Goal: Task Accomplishment & Management: Use online tool/utility

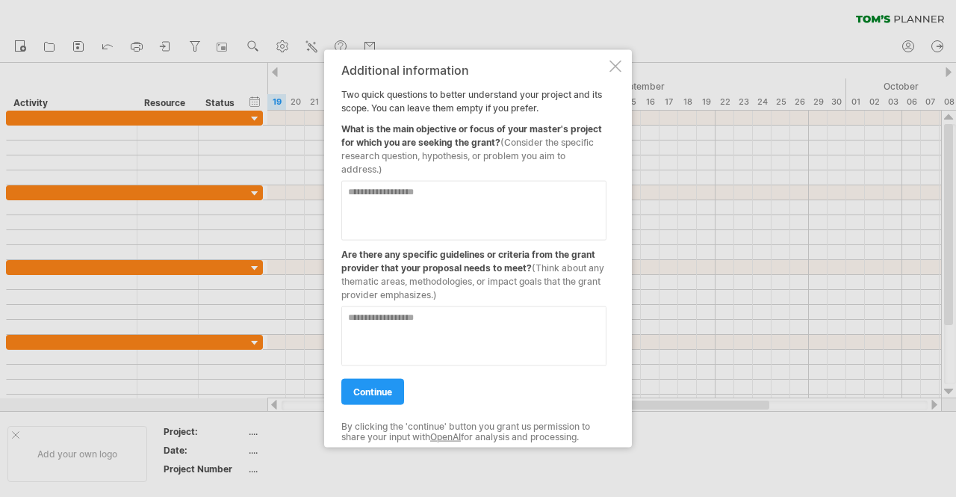
click at [523, 193] on textarea at bounding box center [473, 210] width 265 height 60
type textarea "*"
click at [613, 66] on div at bounding box center [615, 66] width 12 height 12
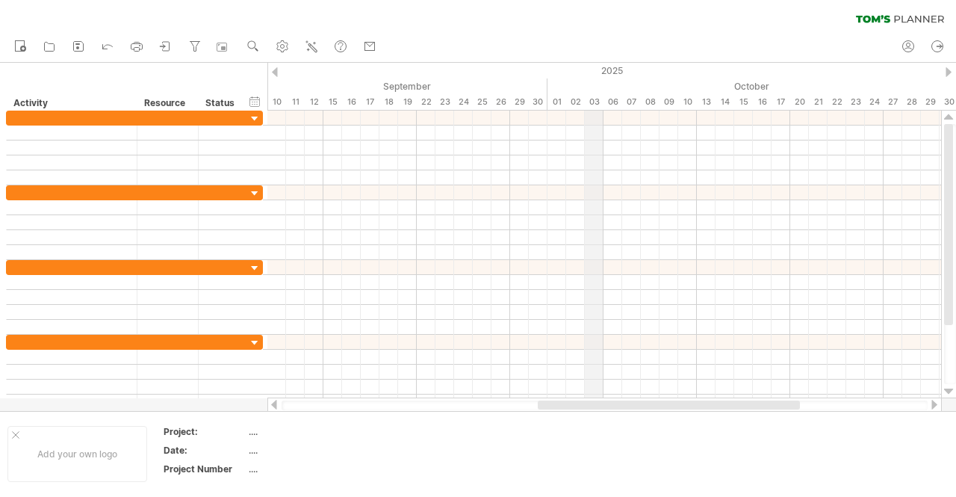
click at [596, 97] on div "03" at bounding box center [594, 102] width 19 height 16
click at [593, 99] on div "03" at bounding box center [594, 102] width 19 height 16
click at [593, 110] on div "2025 [DATE] July August September October November December [DATE] 10 11 12 13 …" at bounding box center [611, 87] width 689 height 48
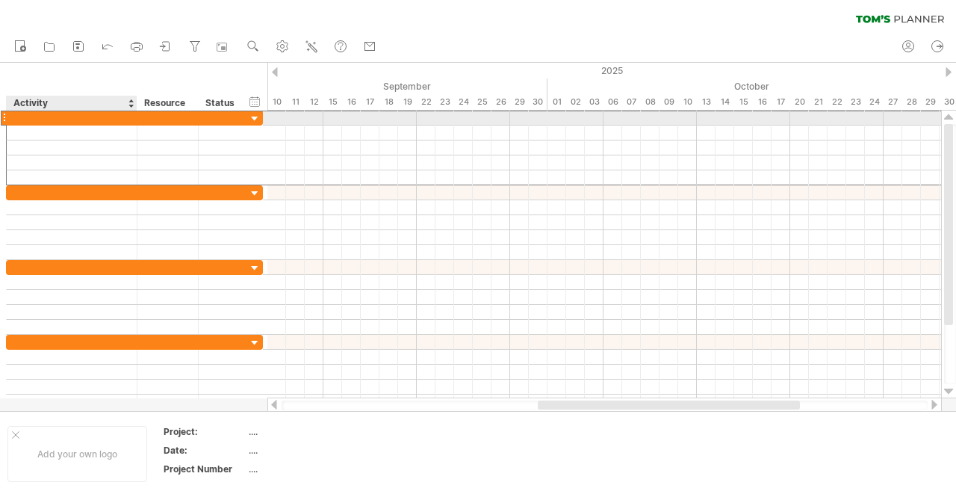
click at [51, 119] on div at bounding box center [71, 118] width 115 height 14
type input "*"
type input "**********"
click at [161, 119] on div at bounding box center [168, 118] width 46 height 14
type input "******"
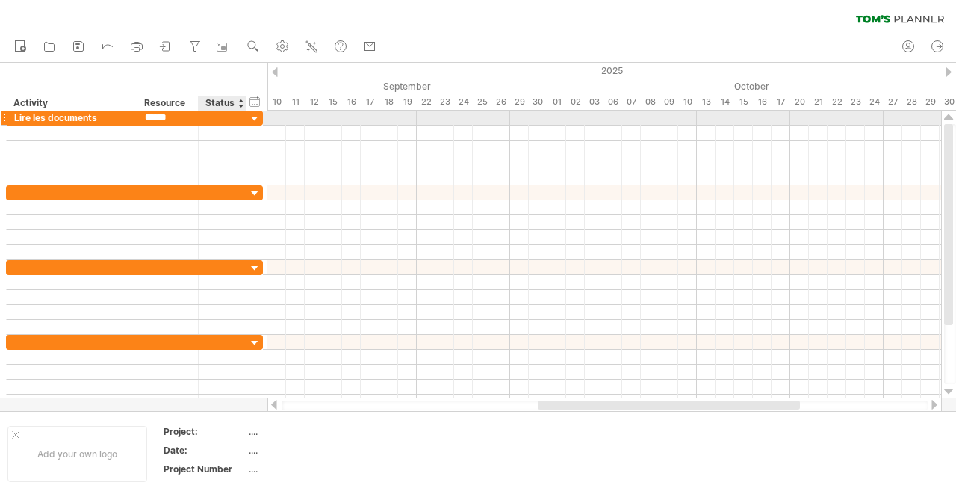
click at [212, 119] on div at bounding box center [222, 118] width 33 height 14
click at [245, 119] on div at bounding box center [244, 118] width 7 height 15
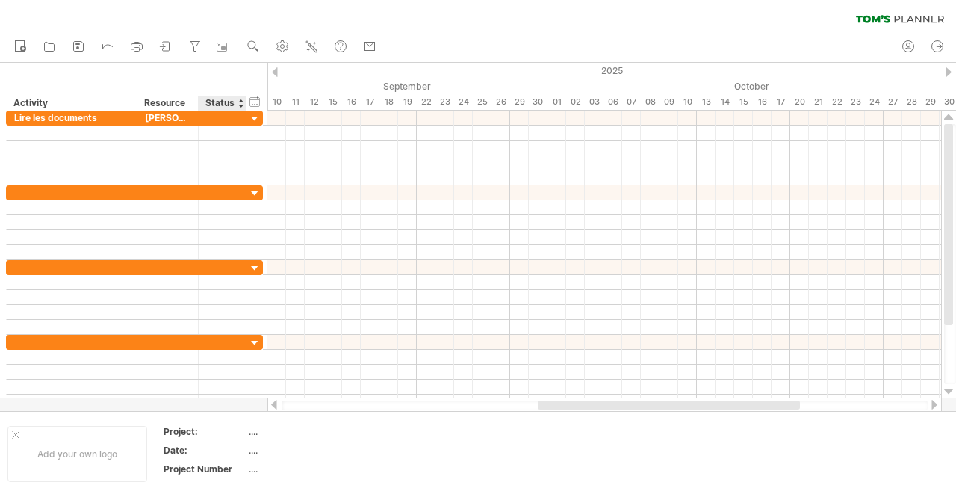
click at [234, 106] on div "Status" at bounding box center [221, 103] width 33 height 15
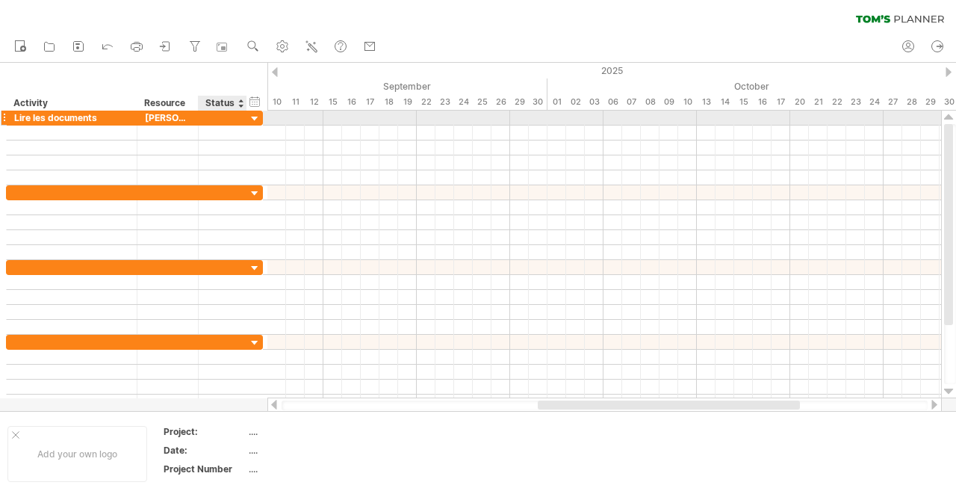
click at [254, 120] on div at bounding box center [255, 119] width 14 height 14
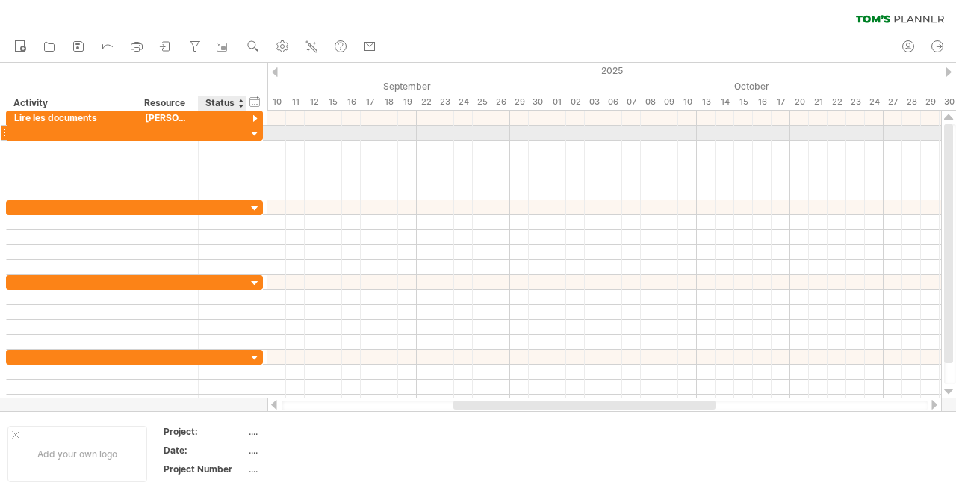
click at [248, 134] on div at bounding box center [255, 134] width 14 height 14
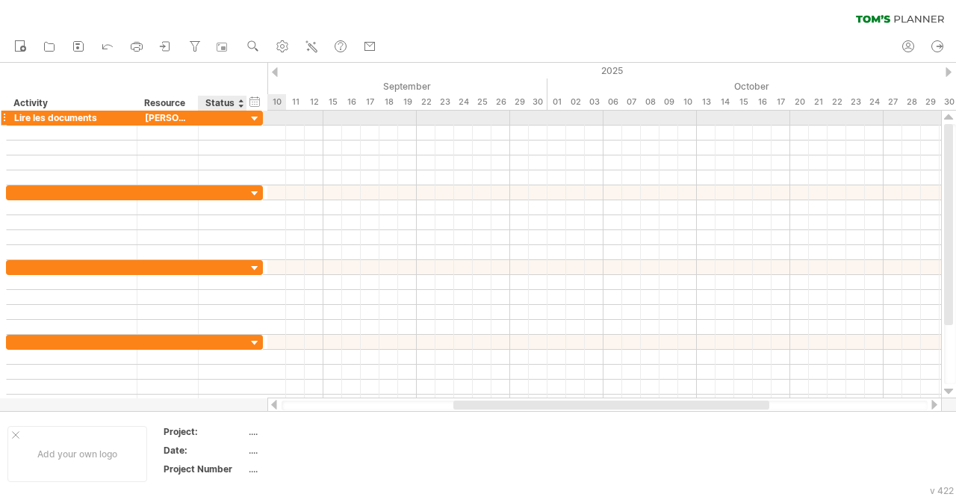
click at [220, 114] on div at bounding box center [222, 118] width 33 height 14
type input "********"
click at [169, 116] on div "[PERSON_NAME]" at bounding box center [168, 118] width 46 height 14
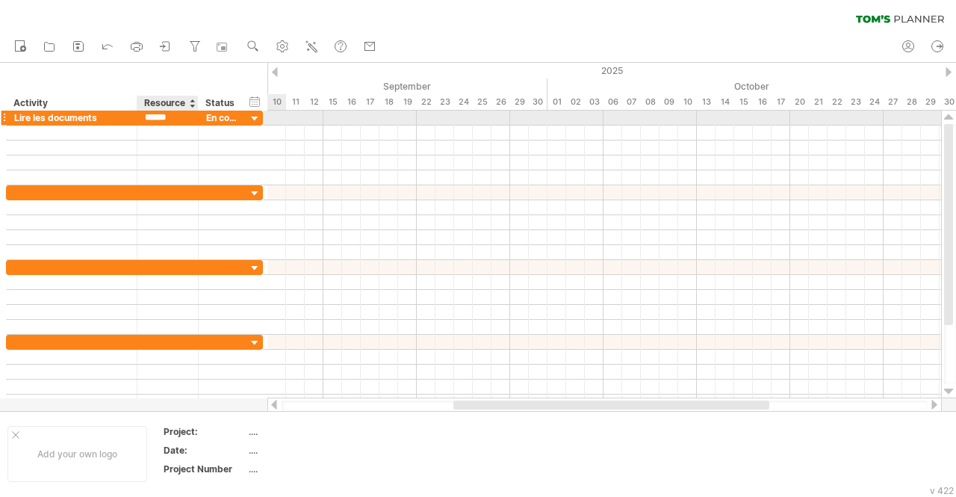
click at [169, 116] on input "******" at bounding box center [168, 118] width 46 height 14
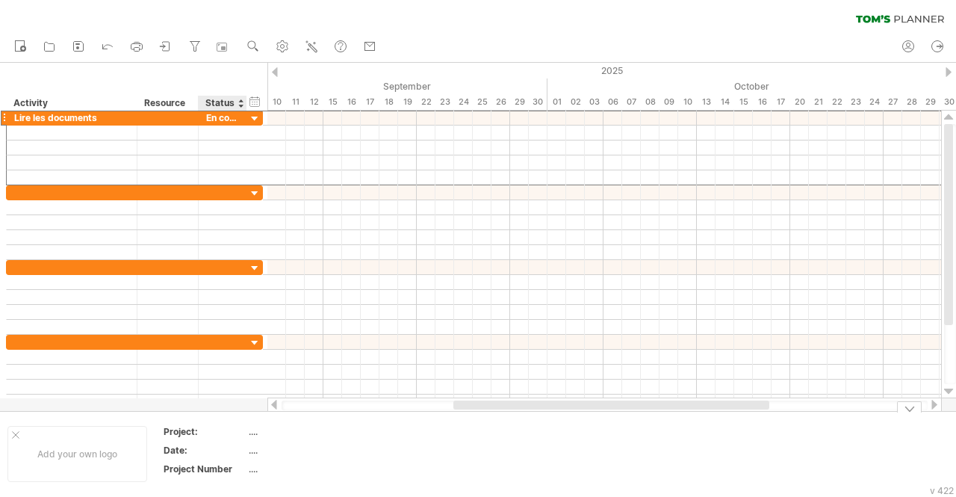
click at [264, 435] on div "...." at bounding box center [311, 431] width 125 height 13
type input "*"
type input "**********"
click at [273, 453] on div "...." at bounding box center [311, 450] width 125 height 13
click at [252, 470] on div "...." at bounding box center [311, 468] width 125 height 13
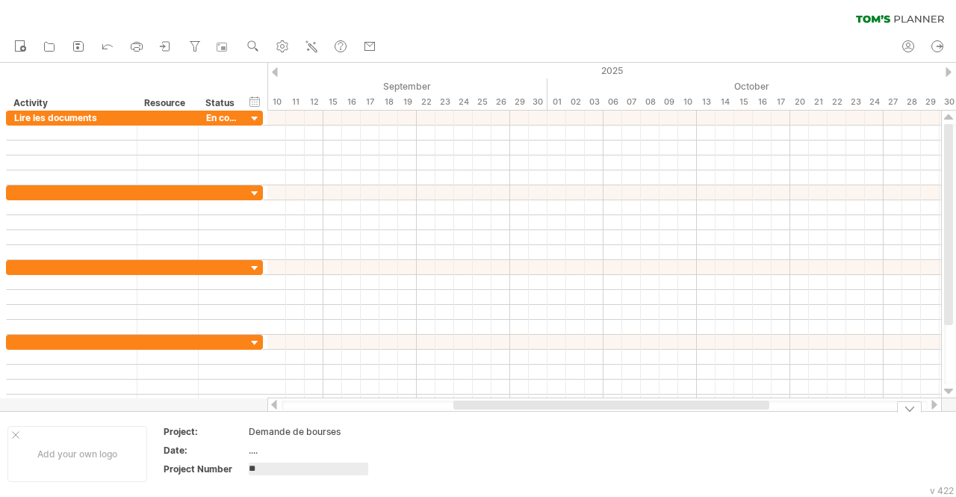
type input "***"
click at [84, 463] on div "Add your own logo" at bounding box center [77, 454] width 140 height 56
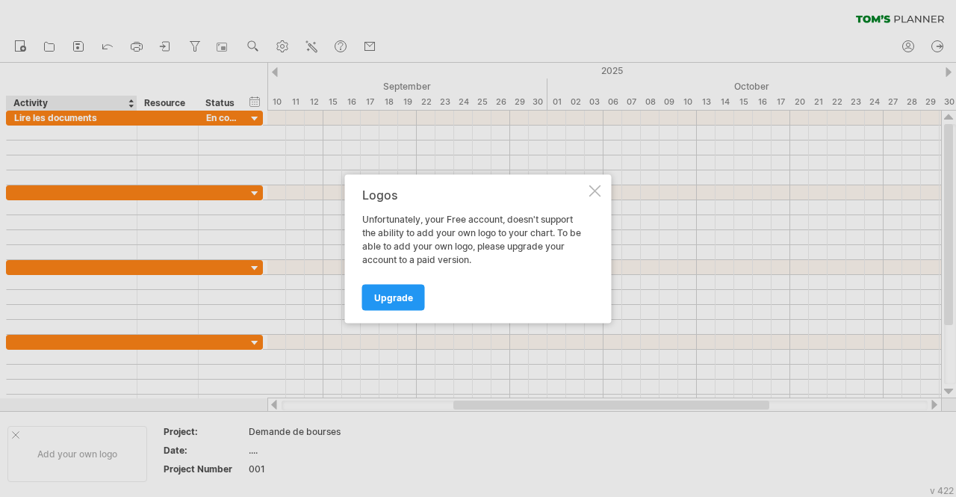
click at [598, 190] on div at bounding box center [595, 190] width 12 height 12
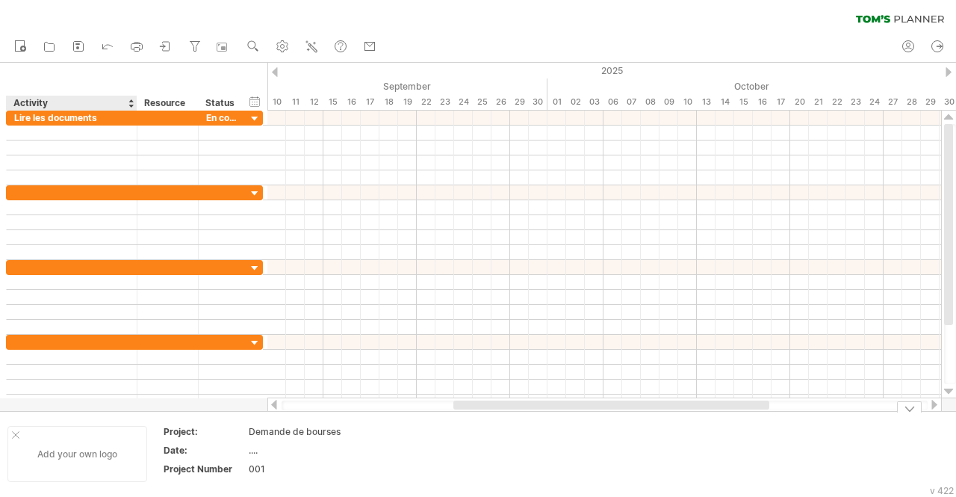
click at [15, 435] on div at bounding box center [15, 434] width 7 height 7
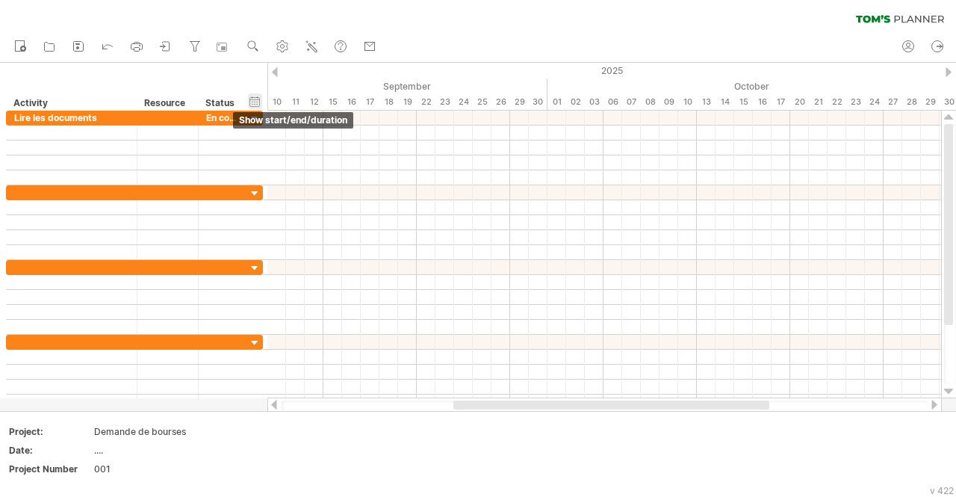
click at [249, 99] on div "hide start/end/duration show start/end/duration" at bounding box center [255, 101] width 14 height 16
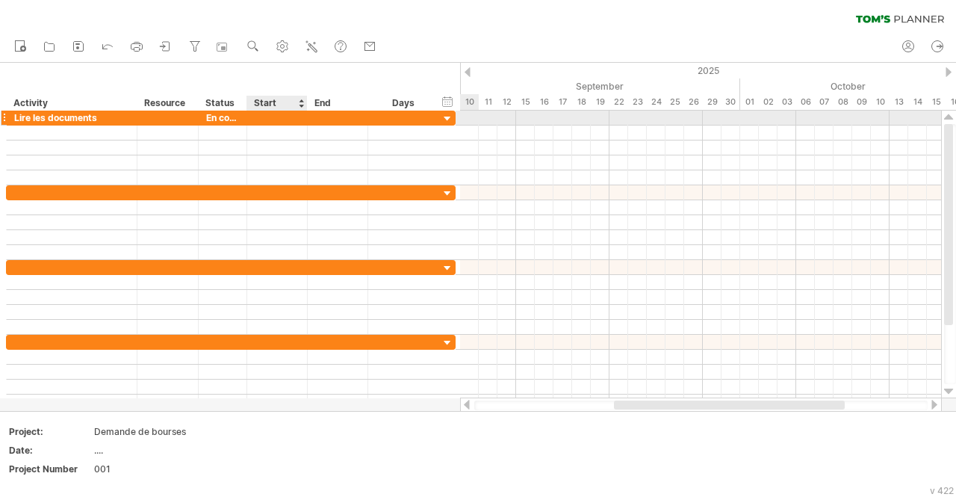
click at [297, 114] on div at bounding box center [277, 118] width 60 height 14
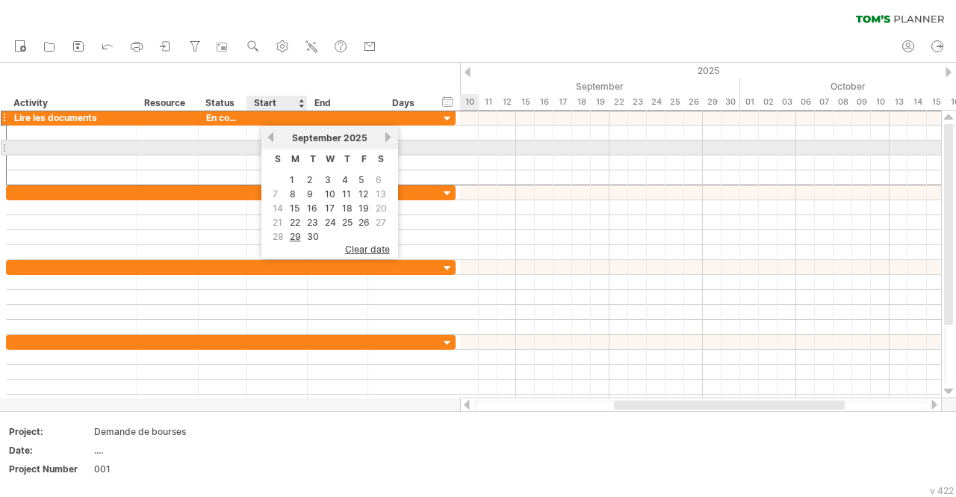
click at [270, 145] on div "previous next [DATE]" at bounding box center [329, 137] width 137 height 24
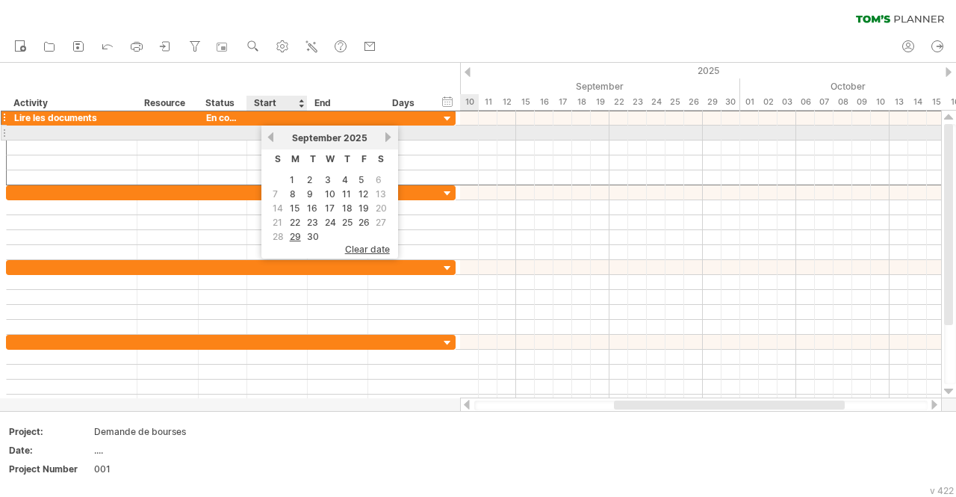
click at [272, 130] on div "previous next [DATE]" at bounding box center [329, 137] width 137 height 24
click at [272, 140] on link "previous" at bounding box center [270, 136] width 11 height 11
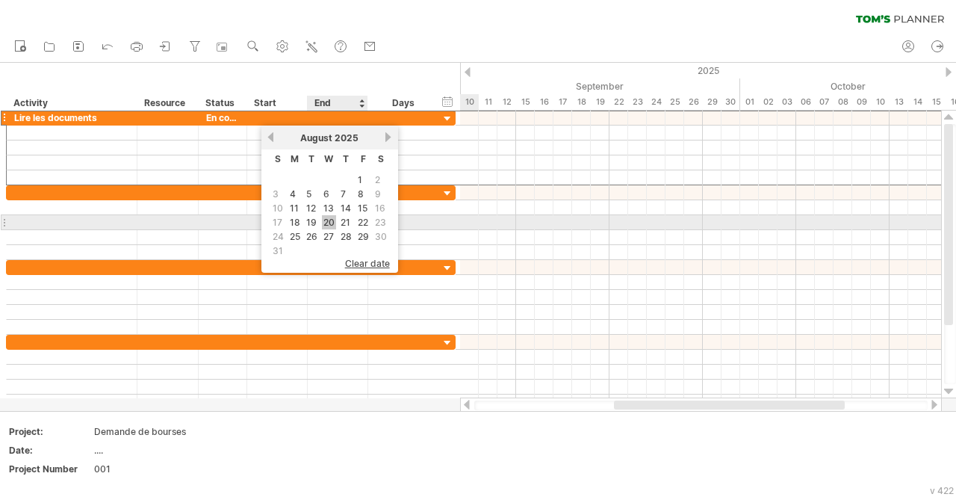
click at [329, 220] on link "20" at bounding box center [329, 222] width 14 height 14
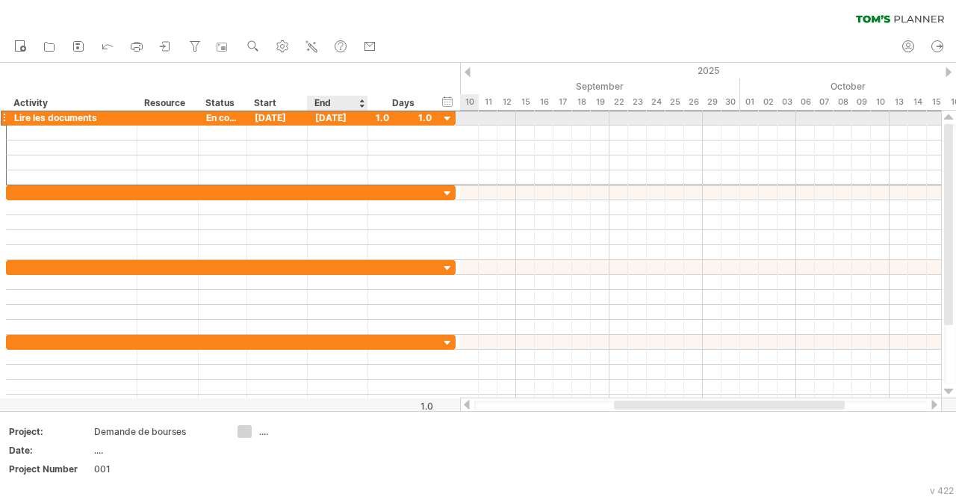
click at [340, 117] on div "[DATE]" at bounding box center [338, 118] width 60 height 14
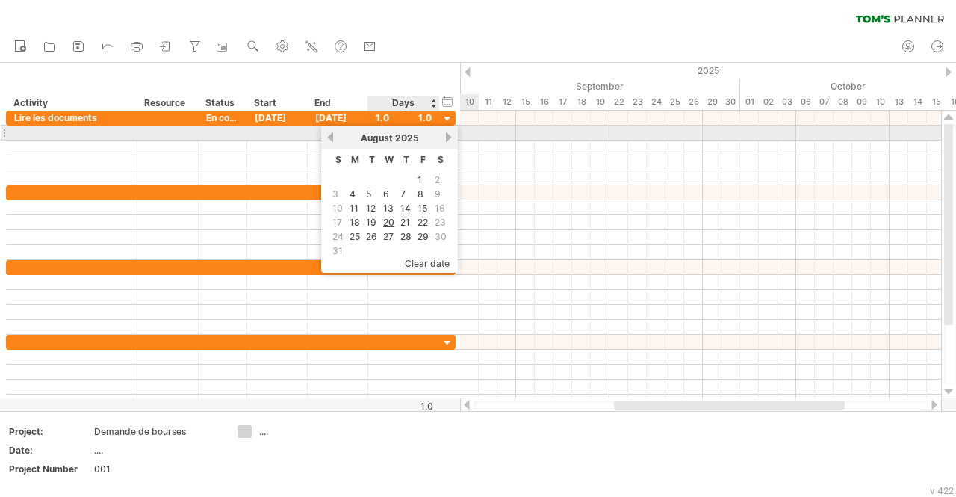
click at [445, 139] on link "next" at bounding box center [448, 136] width 11 height 11
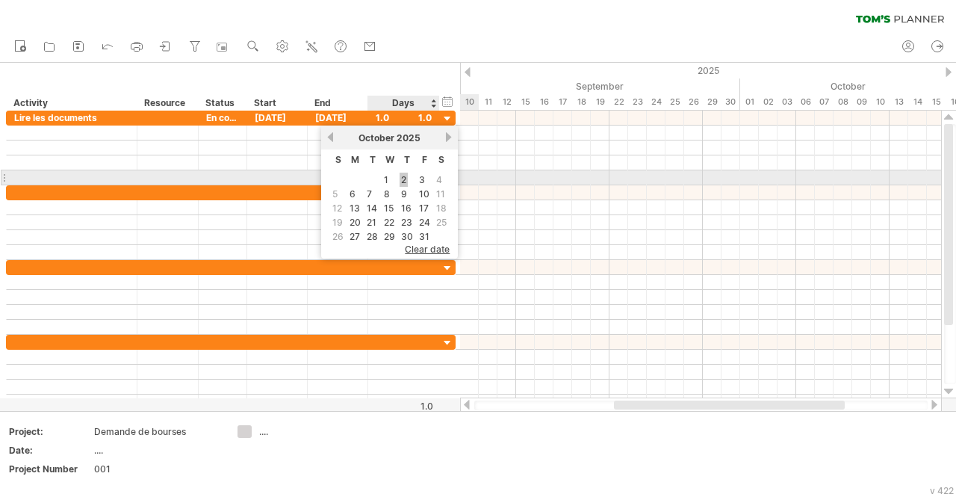
click at [403, 181] on link "2" at bounding box center [404, 180] width 8 height 14
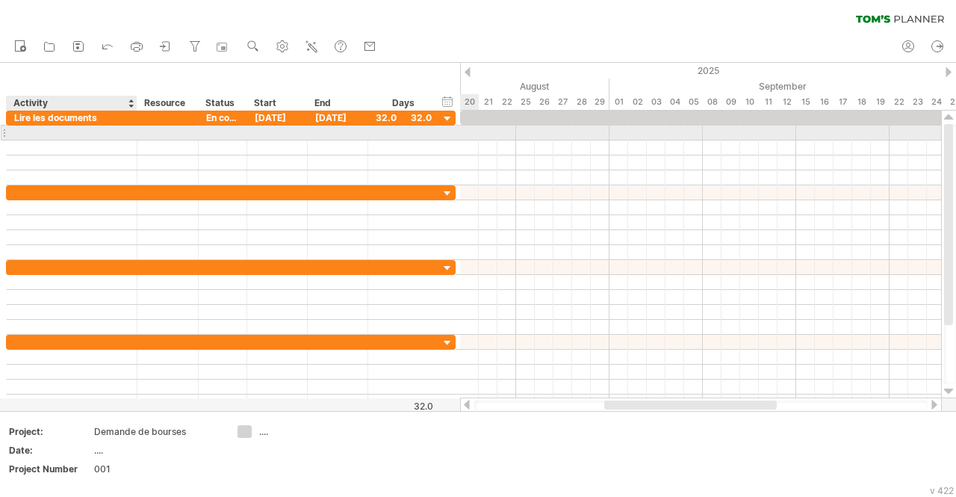
click at [58, 134] on div at bounding box center [71, 132] width 115 height 14
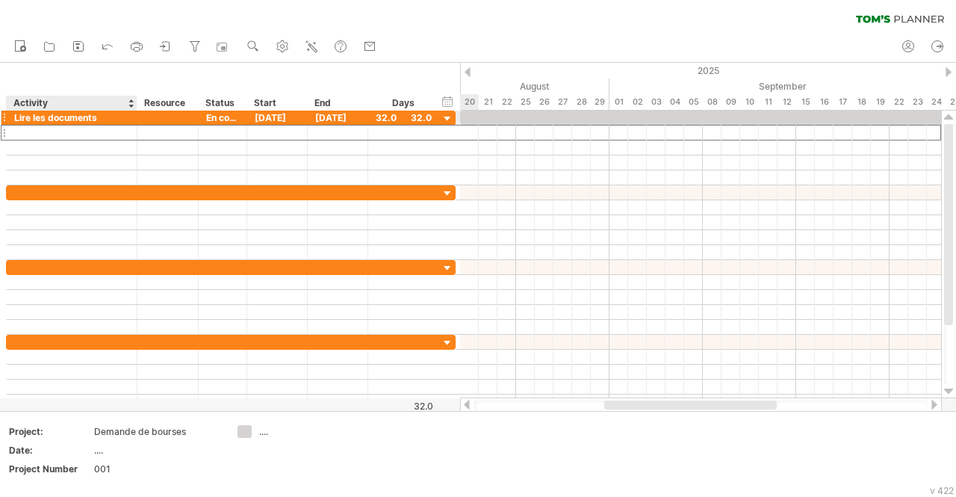
click at [41, 114] on div "Lire les documents" at bounding box center [71, 118] width 115 height 14
drag, startPoint x: 101, startPoint y: 119, endPoint x: 1, endPoint y: 124, distance: 100.2
click at [6, 124] on div "**********" at bounding box center [231, 118] width 450 height 16
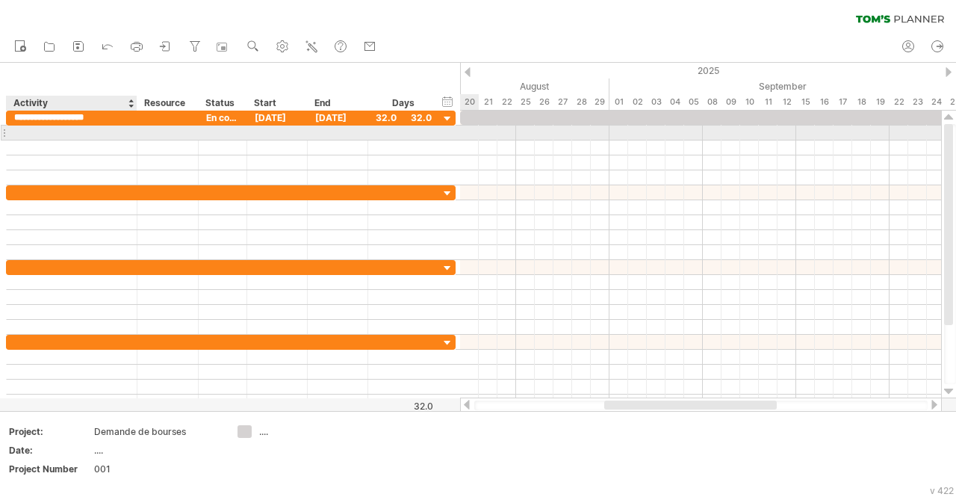
click at [41, 134] on div at bounding box center [71, 132] width 115 height 14
type input "*********"
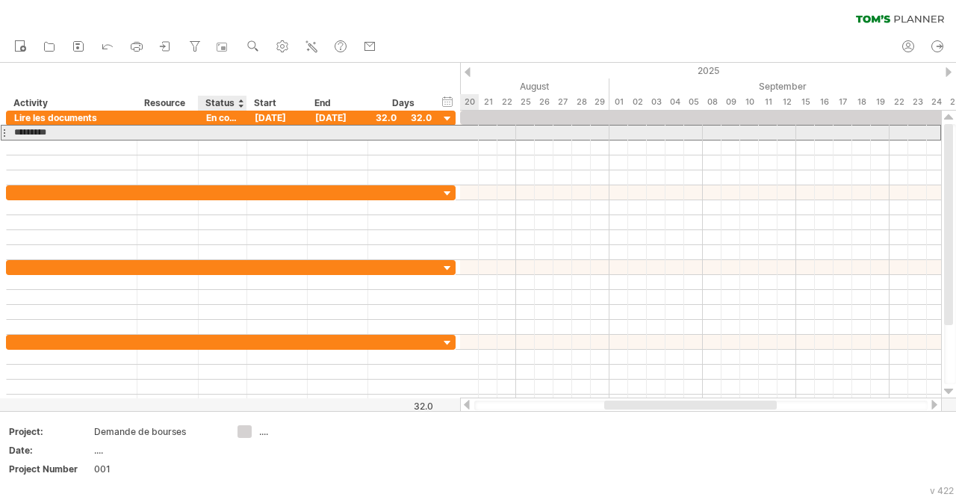
click at [224, 130] on div at bounding box center [222, 132] width 33 height 14
click at [227, 134] on input "text" at bounding box center [222, 132] width 33 height 14
click at [272, 134] on div at bounding box center [277, 132] width 60 height 14
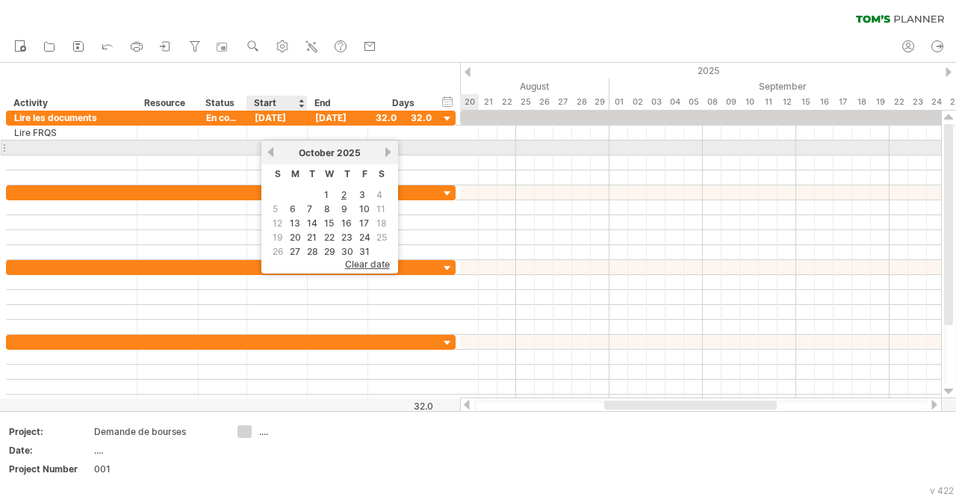
click at [272, 149] on link "previous" at bounding box center [270, 151] width 11 height 11
click at [272, 151] on link "previous" at bounding box center [270, 151] width 11 height 11
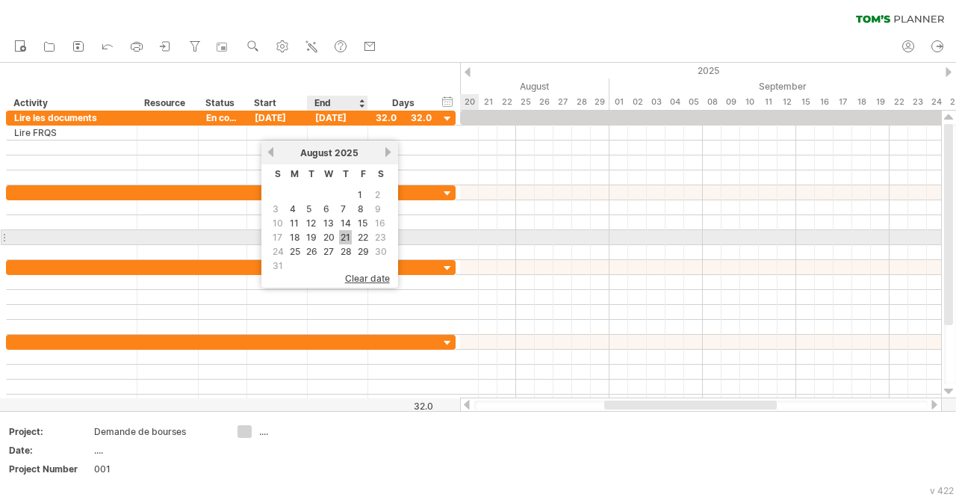
click at [346, 234] on link "21" at bounding box center [345, 237] width 13 height 14
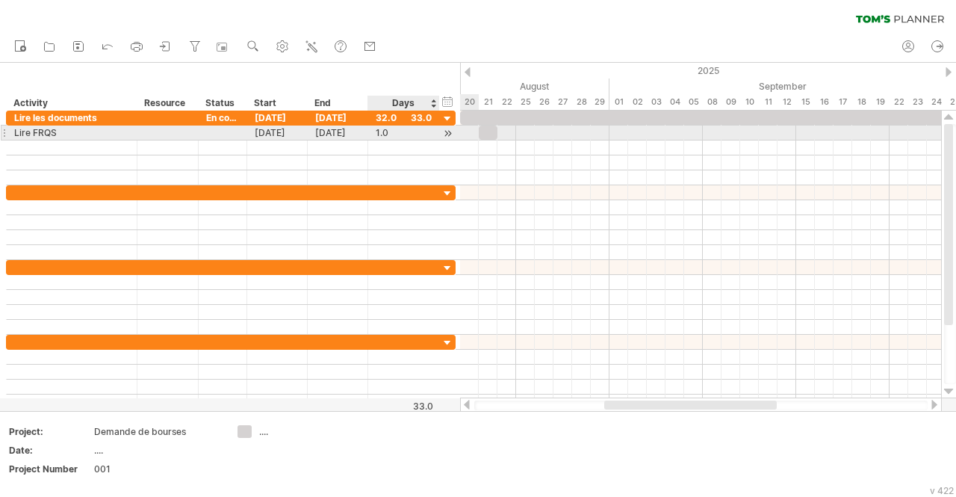
click at [435, 131] on div at bounding box center [437, 132] width 7 height 15
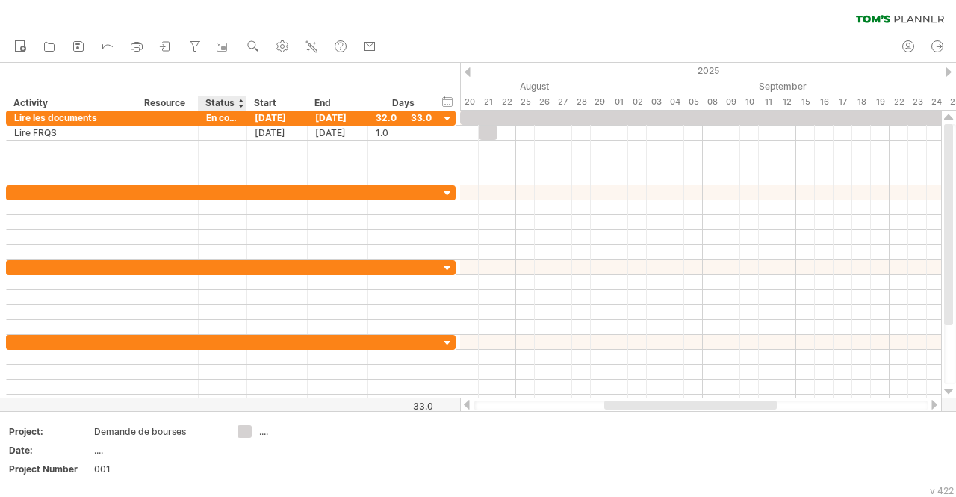
click at [219, 103] on div "Status" at bounding box center [221, 103] width 33 height 15
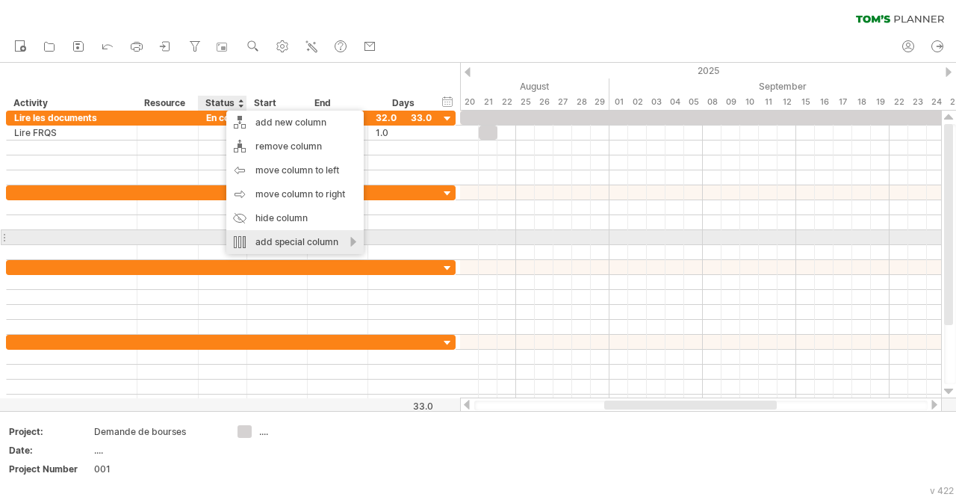
click at [327, 240] on div "add special column" at bounding box center [294, 242] width 137 height 24
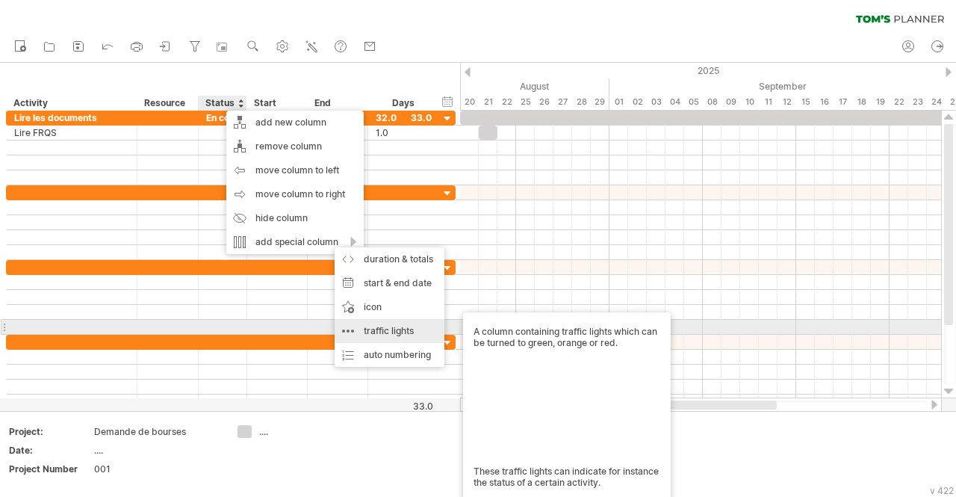
click at [358, 334] on div "traffic lights A column containing traffic lights which can be turned to green,…" at bounding box center [390, 331] width 110 height 24
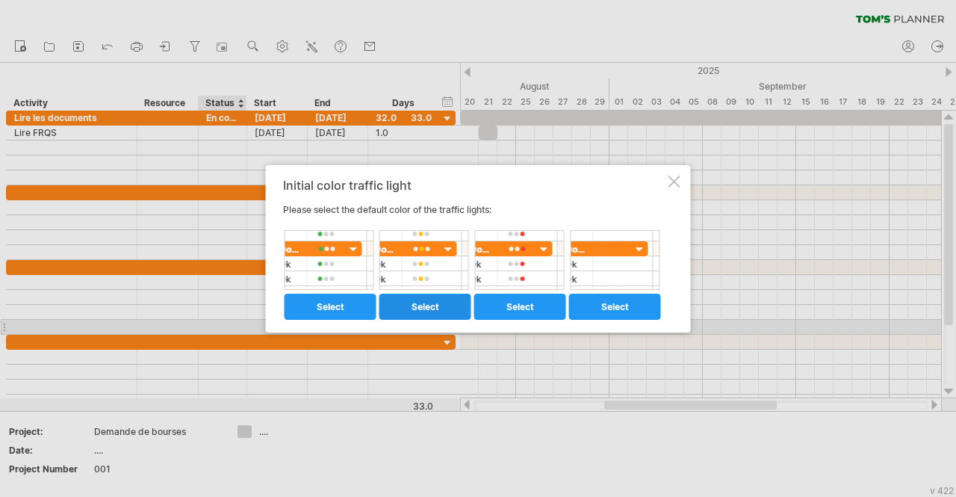
click at [422, 298] on link "select" at bounding box center [425, 306] width 92 height 26
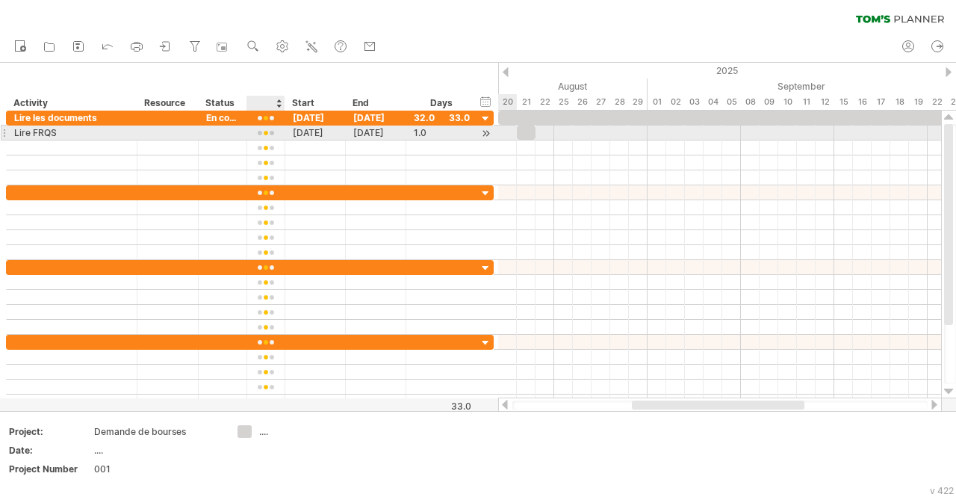
click at [269, 135] on div at bounding box center [266, 133] width 22 height 11
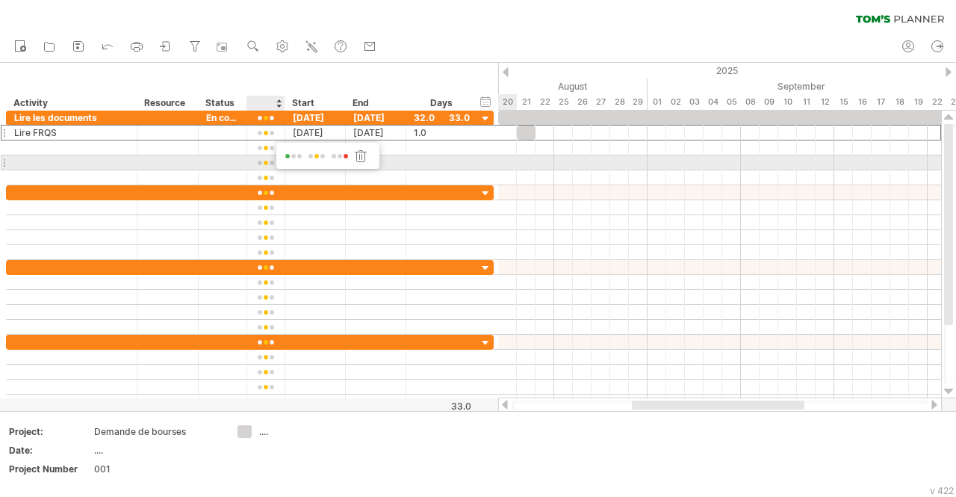
click at [339, 161] on span at bounding box center [339, 156] width 21 height 11
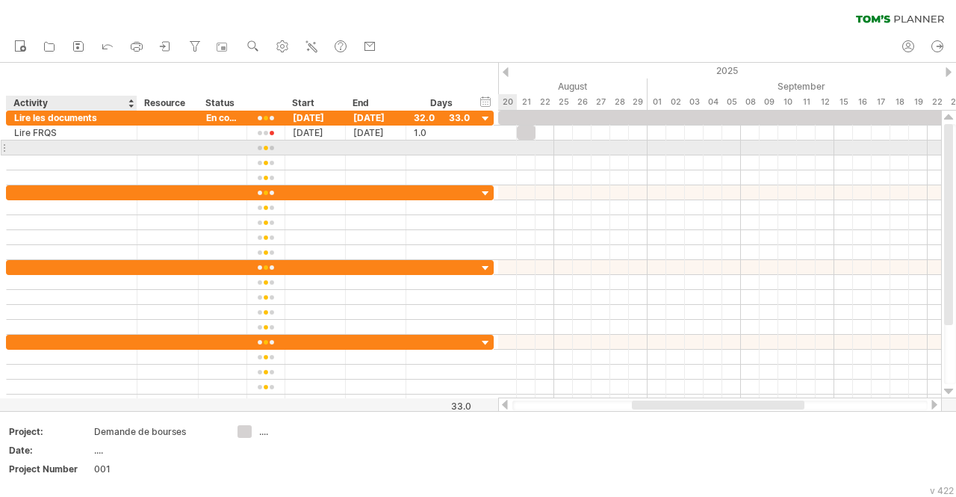
click at [102, 147] on div at bounding box center [71, 147] width 115 height 14
type input "*********"
click at [277, 149] on div at bounding box center [266, 147] width 38 height 14
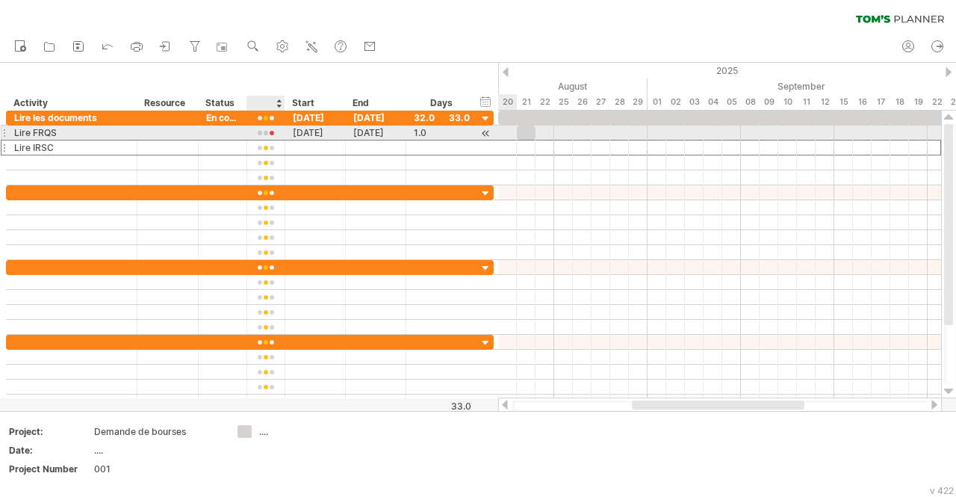
click at [254, 140] on div at bounding box center [266, 147] width 38 height 14
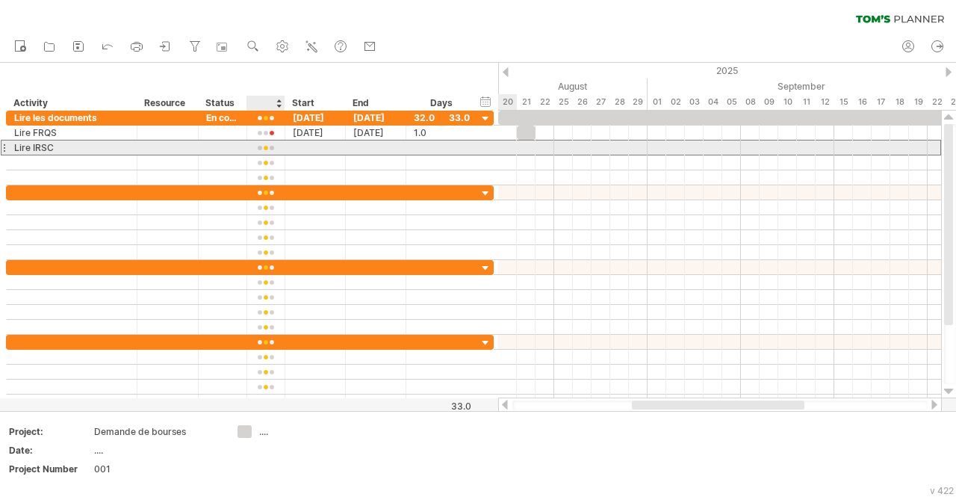
click at [259, 148] on div at bounding box center [266, 148] width 22 height 11
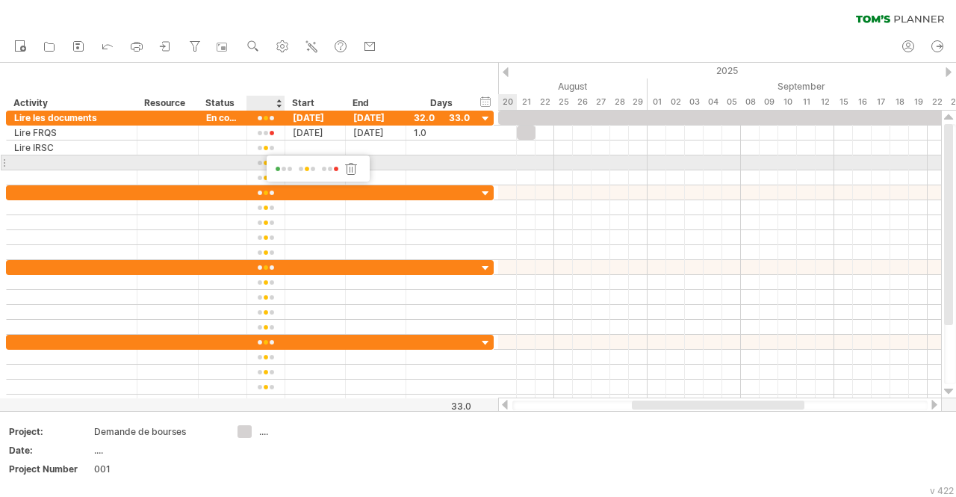
click at [329, 168] on span at bounding box center [330, 169] width 21 height 11
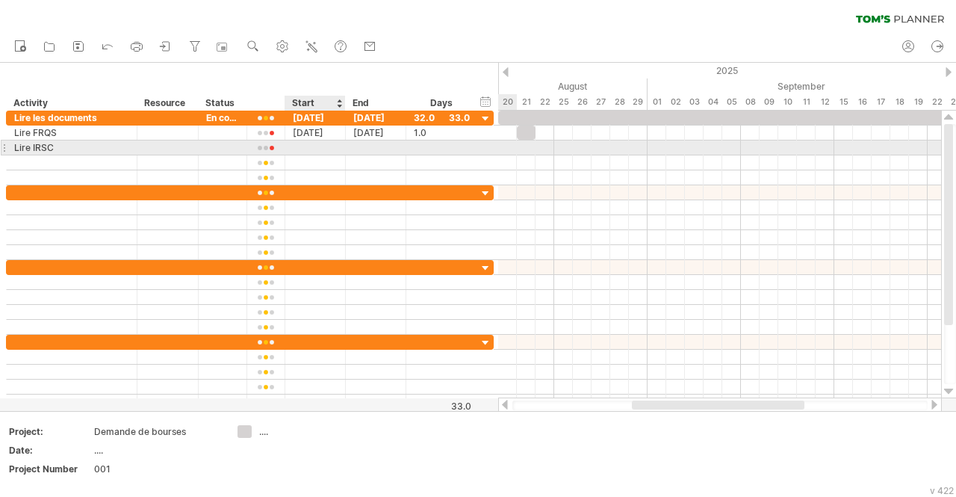
click at [316, 149] on div at bounding box center [315, 147] width 60 height 14
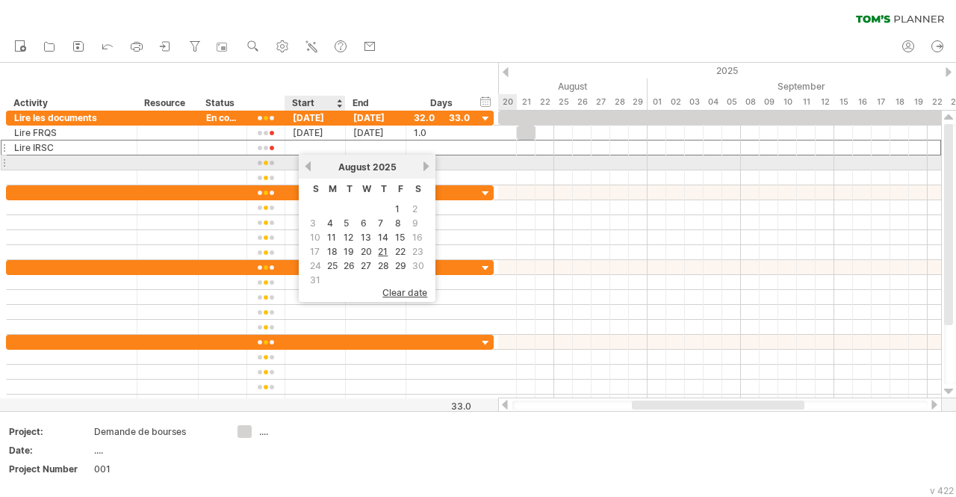
click at [317, 168] on div "[DATE]" at bounding box center [367, 166] width 108 height 11
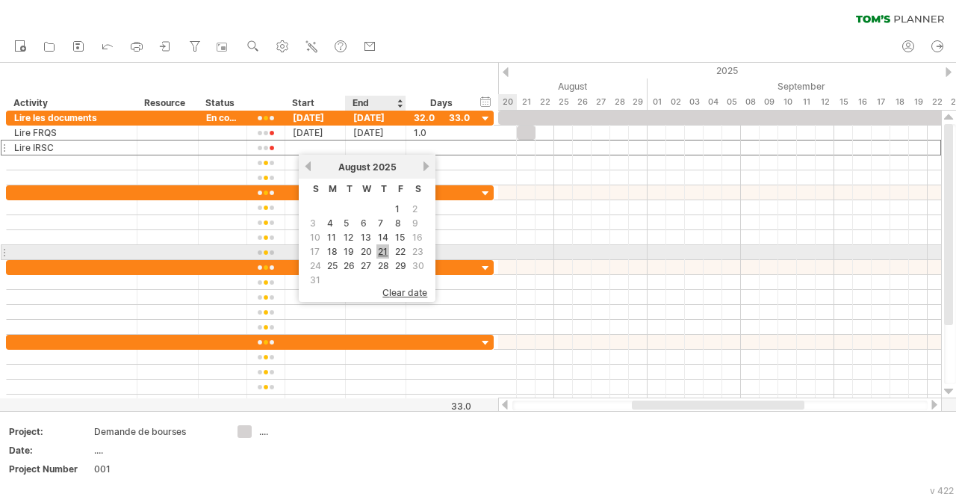
click at [383, 247] on link "21" at bounding box center [382, 251] width 13 height 14
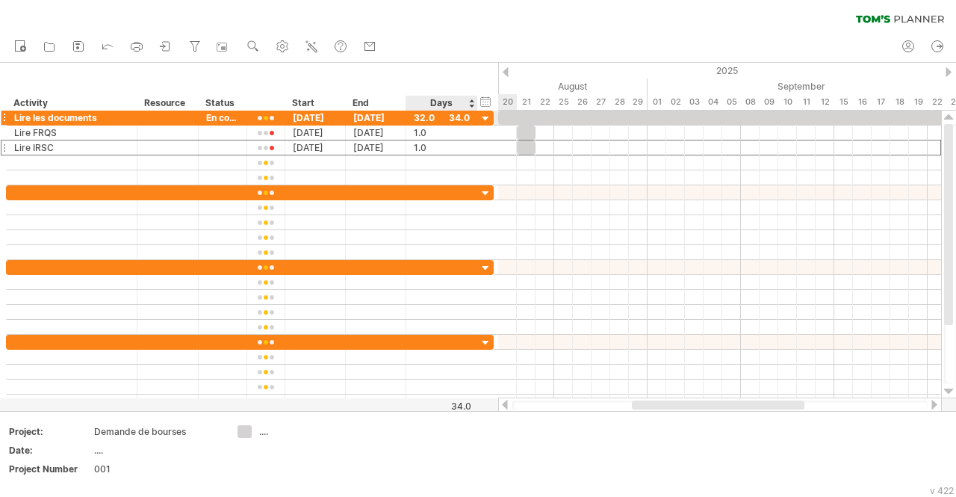
click at [461, 119] on div "32.0" at bounding box center [442, 118] width 56 height 14
click at [467, 101] on div "Days" at bounding box center [441, 103] width 71 height 15
click at [453, 128] on div "1.0" at bounding box center [442, 132] width 56 height 14
click at [481, 120] on div at bounding box center [486, 119] width 14 height 14
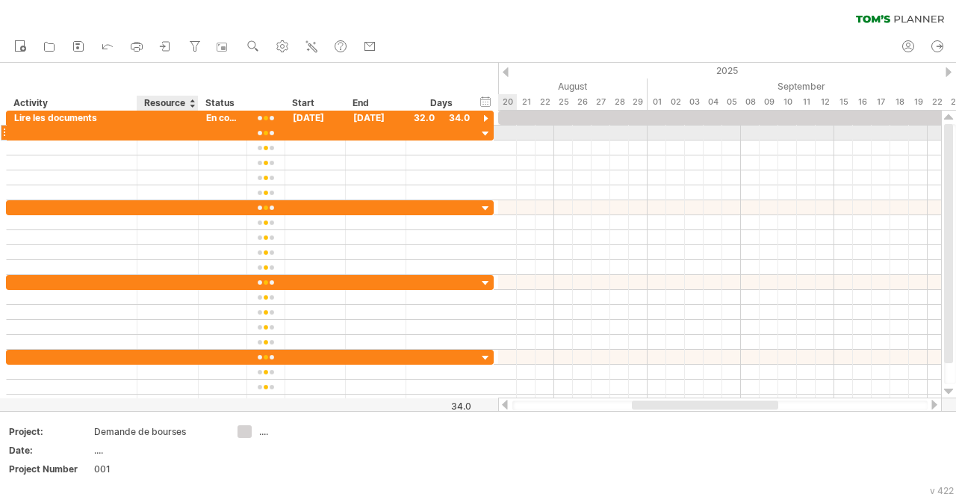
click at [160, 129] on div at bounding box center [168, 132] width 46 height 14
click at [0, 131] on div "**********" at bounding box center [247, 260] width 494 height 299
click at [2, 132] on div at bounding box center [4, 133] width 6 height 16
click at [482, 130] on div at bounding box center [486, 134] width 14 height 14
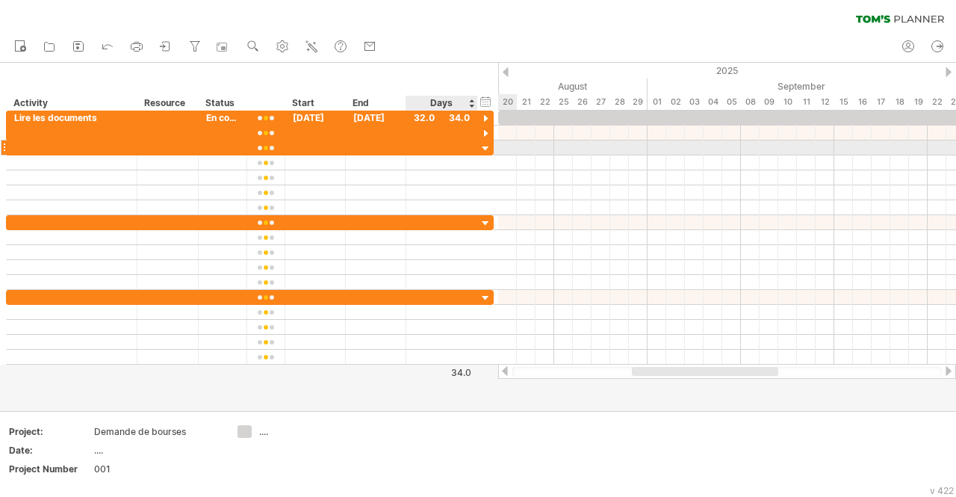
click at [482, 146] on div at bounding box center [486, 149] width 14 height 14
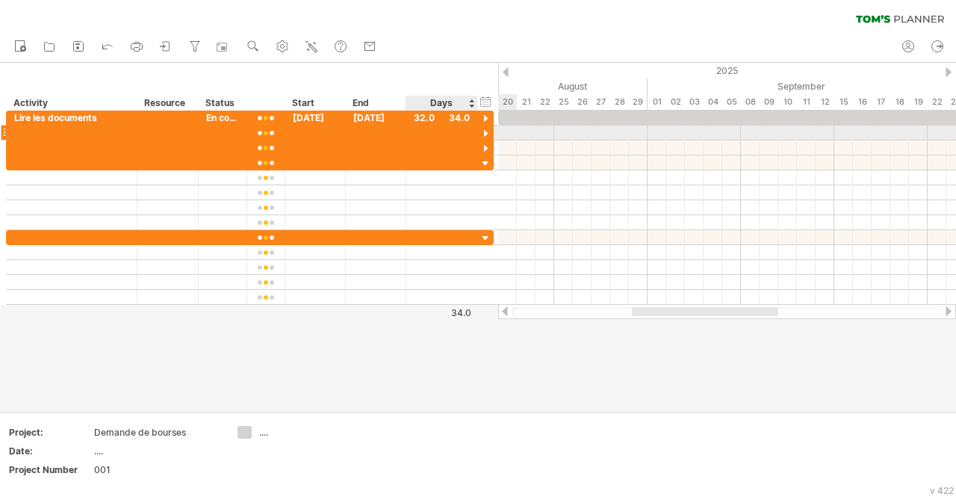
click at [486, 127] on div at bounding box center [486, 134] width 14 height 14
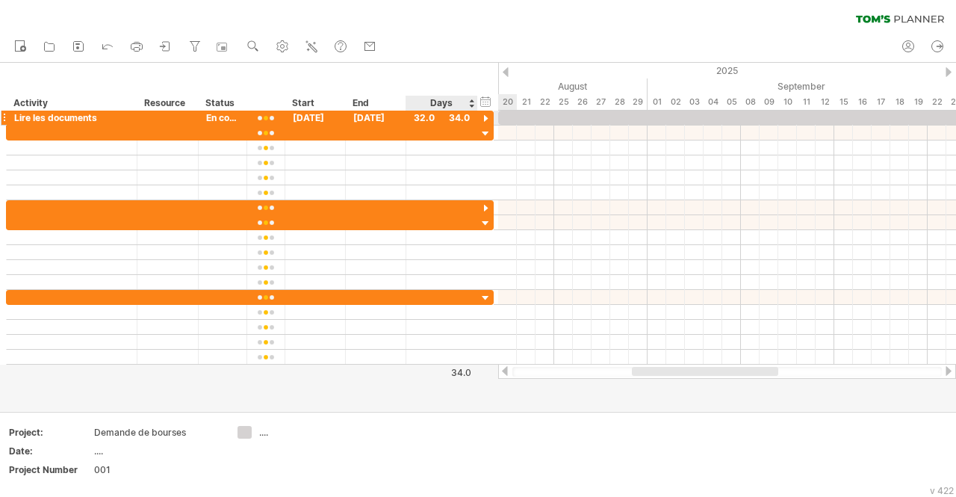
click at [485, 117] on div at bounding box center [486, 119] width 14 height 14
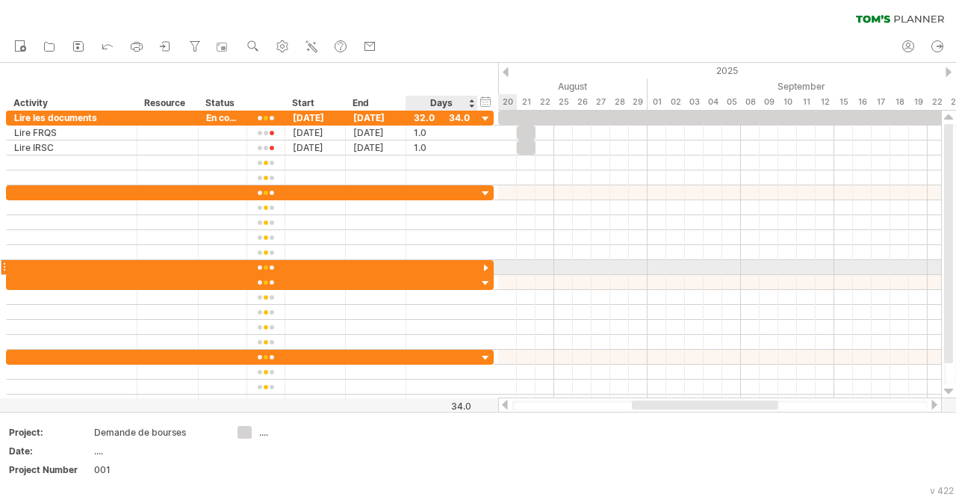
click at [483, 264] on div at bounding box center [486, 268] width 14 height 14
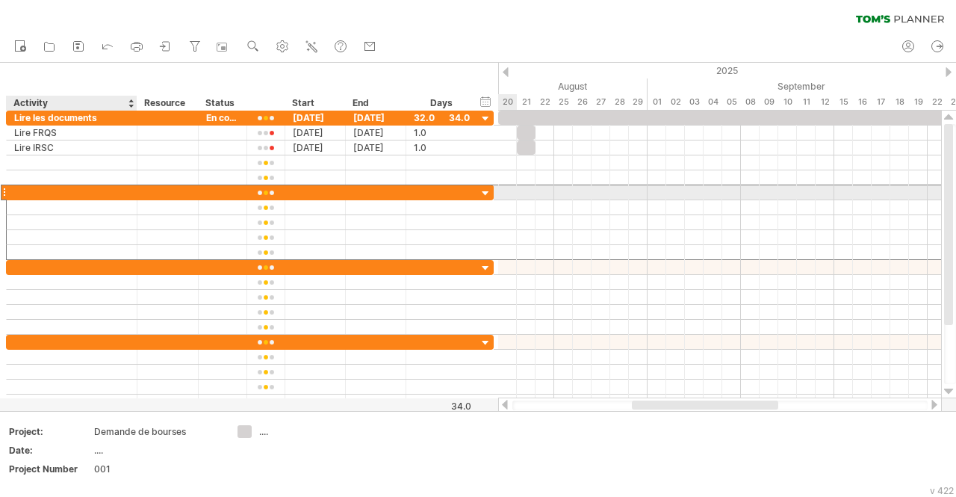
click at [76, 187] on div at bounding box center [71, 192] width 115 height 14
click at [76, 187] on input "text" at bounding box center [71, 192] width 115 height 14
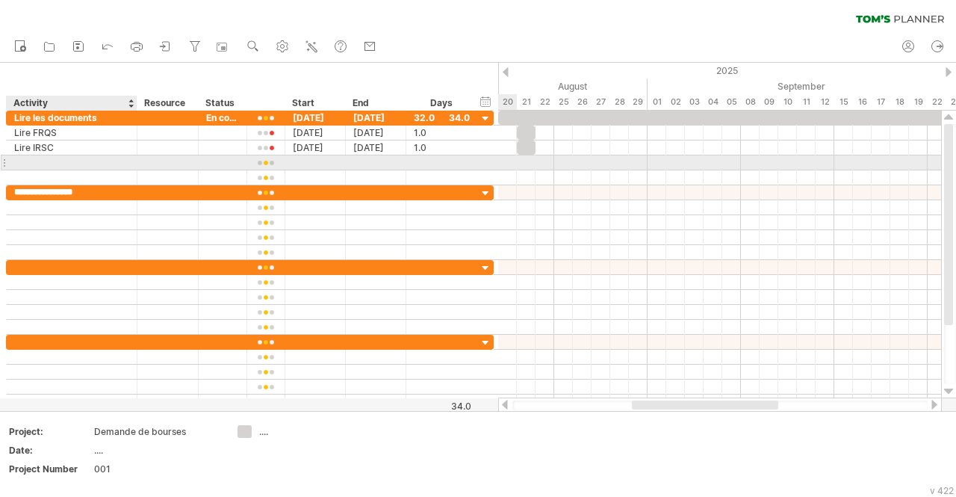
type input "**********"
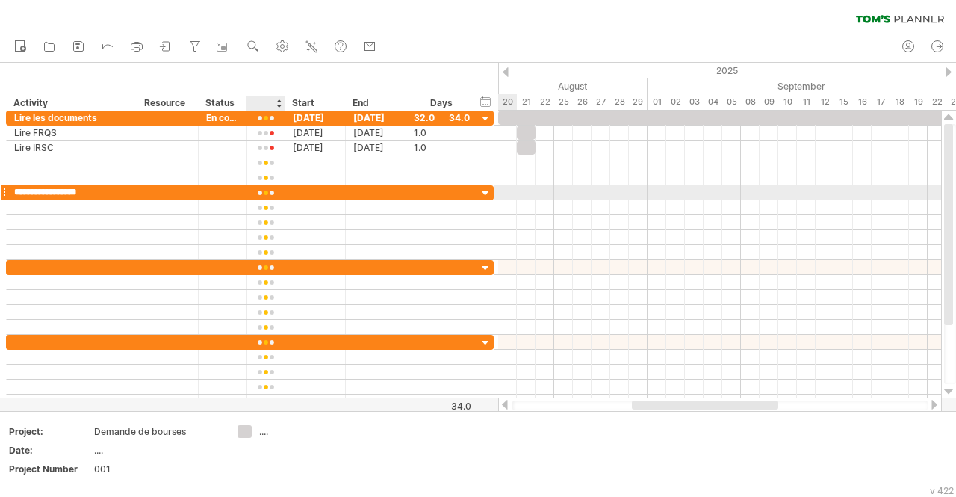
click at [272, 191] on div at bounding box center [266, 192] width 22 height 11
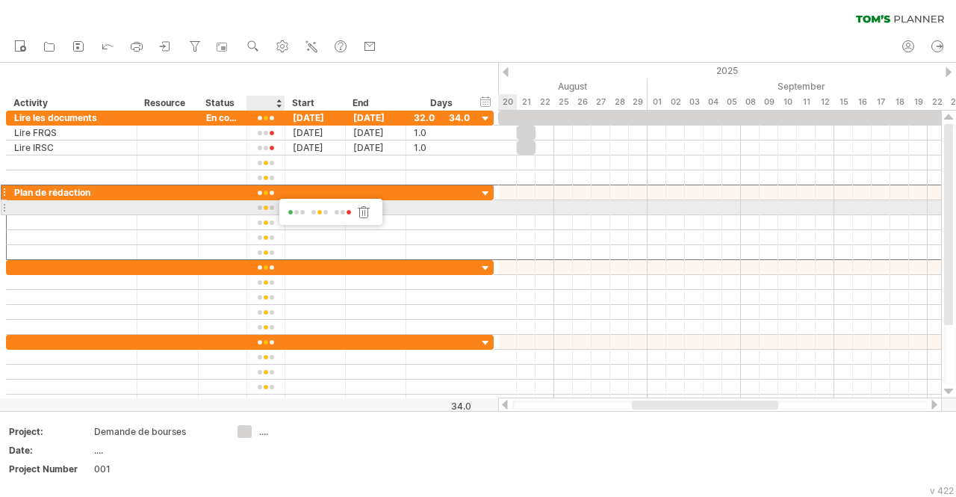
click at [299, 213] on span at bounding box center [296, 212] width 21 height 11
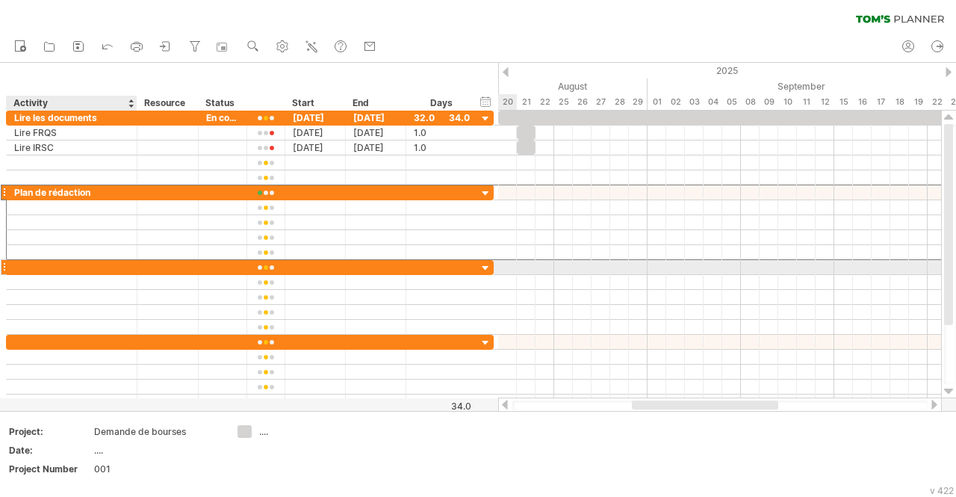
click at [63, 264] on div at bounding box center [71, 267] width 115 height 14
type input "**********"
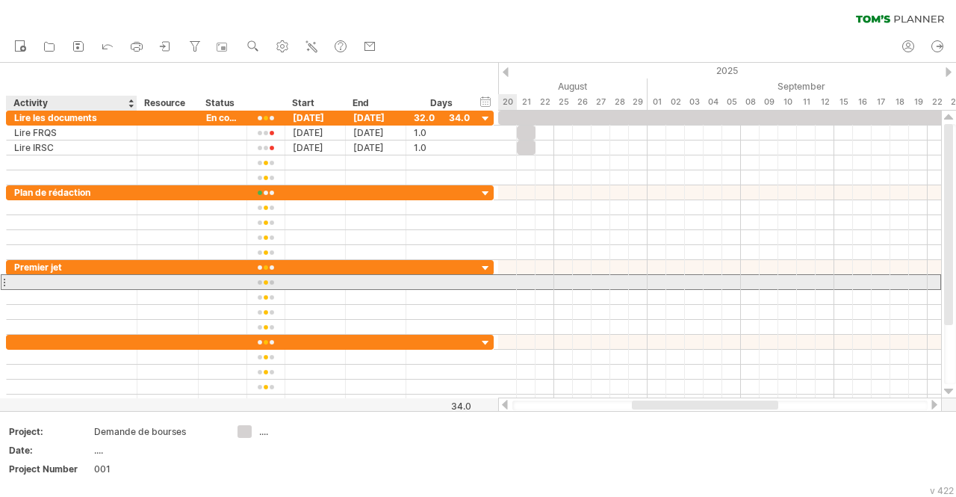
click at [70, 276] on div at bounding box center [71, 282] width 115 height 14
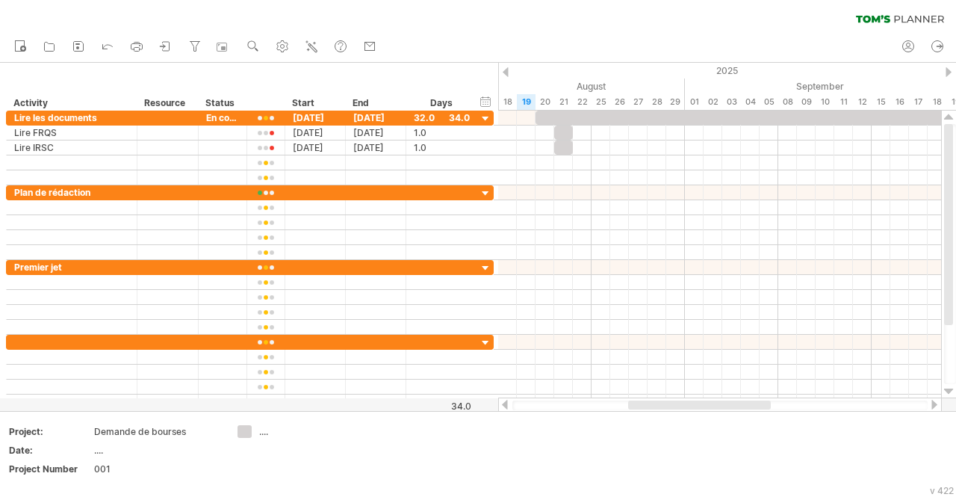
click at [436, 22] on div "clear filter reapply filter" at bounding box center [478, 15] width 956 height 31
click at [161, 40] on icon at bounding box center [165, 46] width 15 height 15
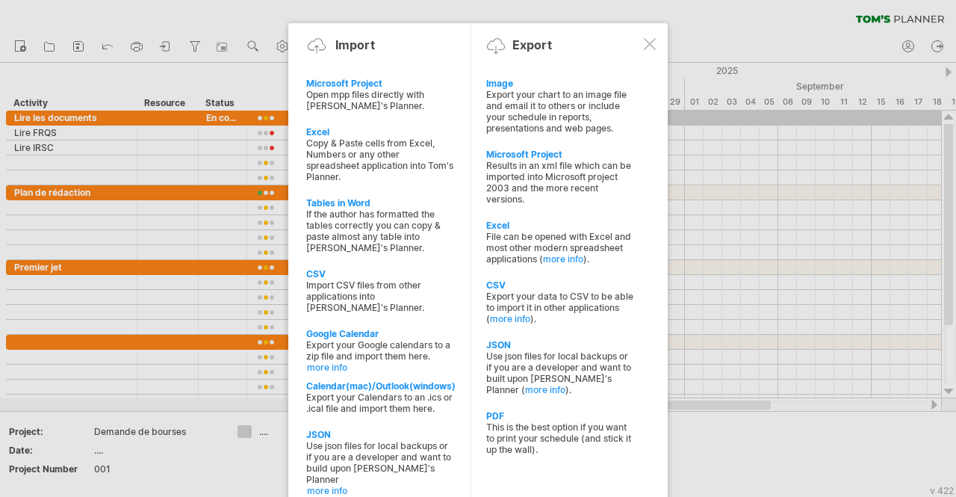
click at [191, 12] on div at bounding box center [478, 248] width 956 height 497
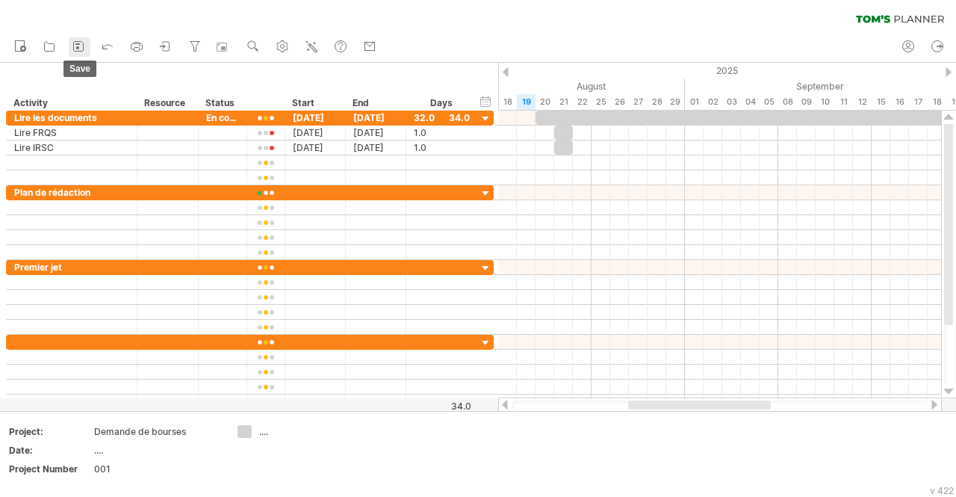
click at [75, 42] on icon at bounding box center [79, 47] width 10 height 10
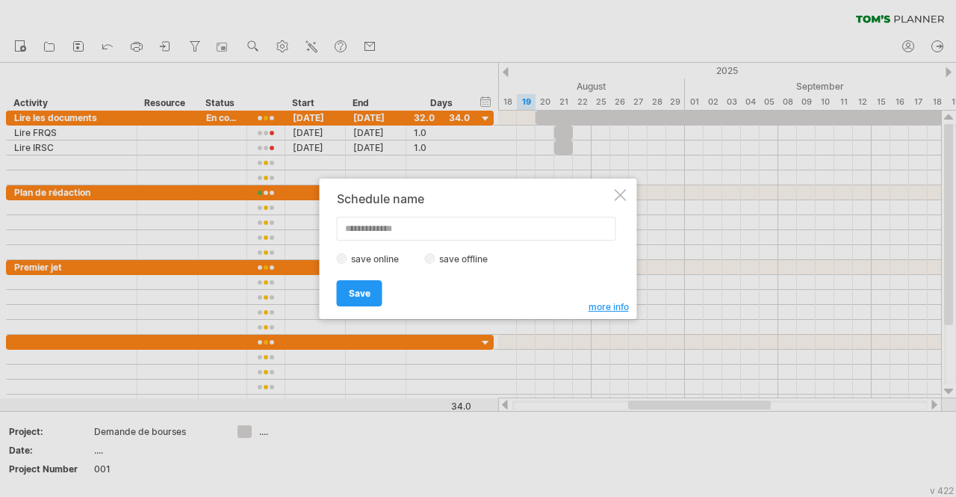
click at [429, 230] on input "text" at bounding box center [476, 229] width 279 height 24
type input "*"
type input "**********"
click at [359, 285] on link "Save" at bounding box center [360, 293] width 46 height 26
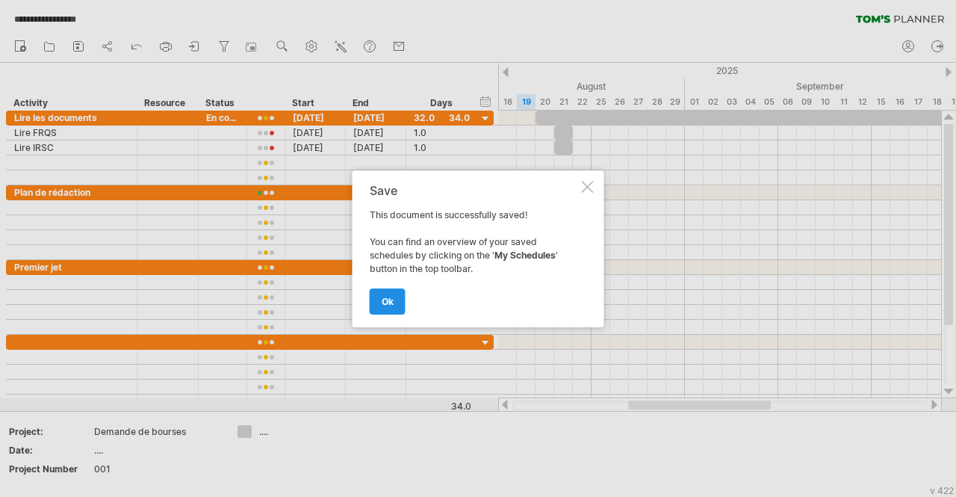
click at [394, 308] on link "ok" at bounding box center [388, 301] width 36 height 26
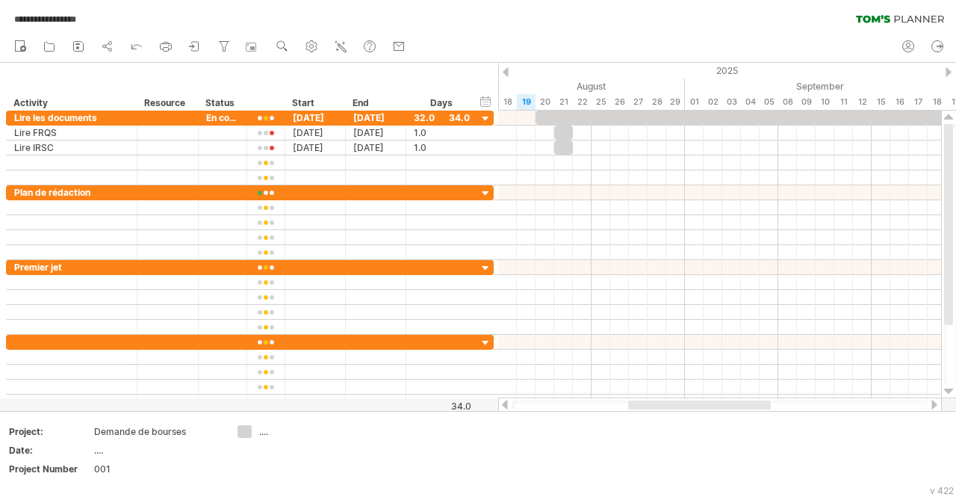
click at [895, 16] on icon at bounding box center [919, 19] width 49 height 7
